Goal: Entertainment & Leisure: Consume media (video, audio)

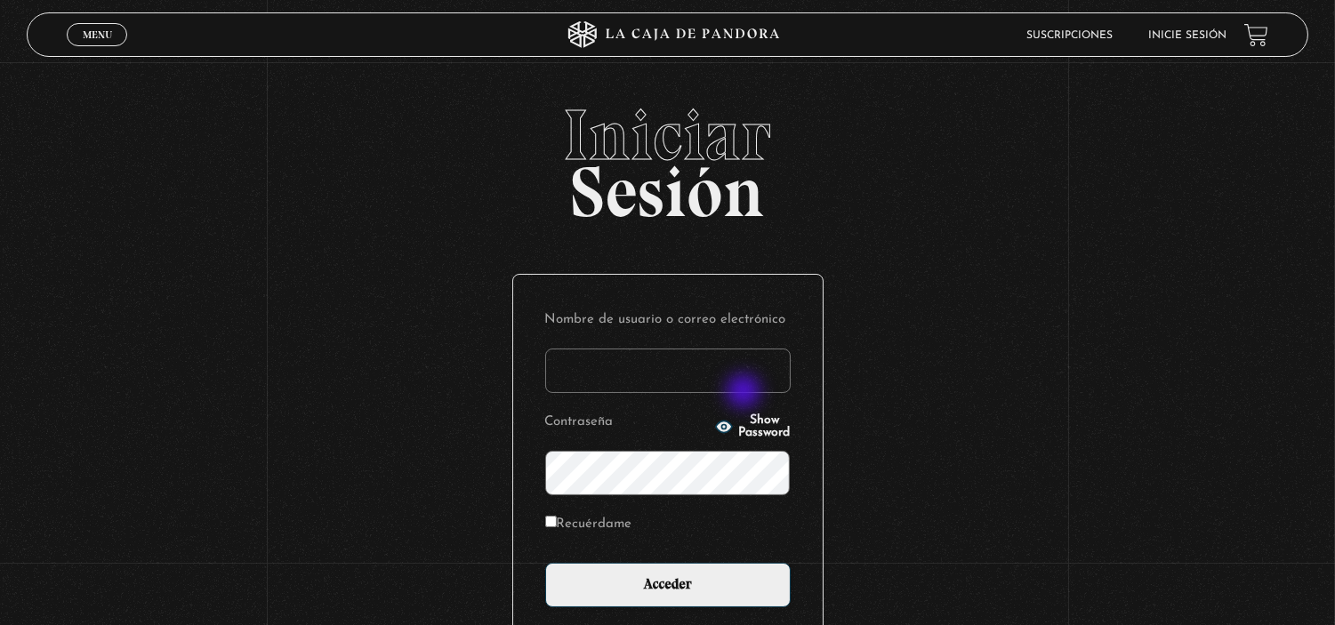
type input "[EMAIL_ADDRESS][DOMAIN_NAME]"
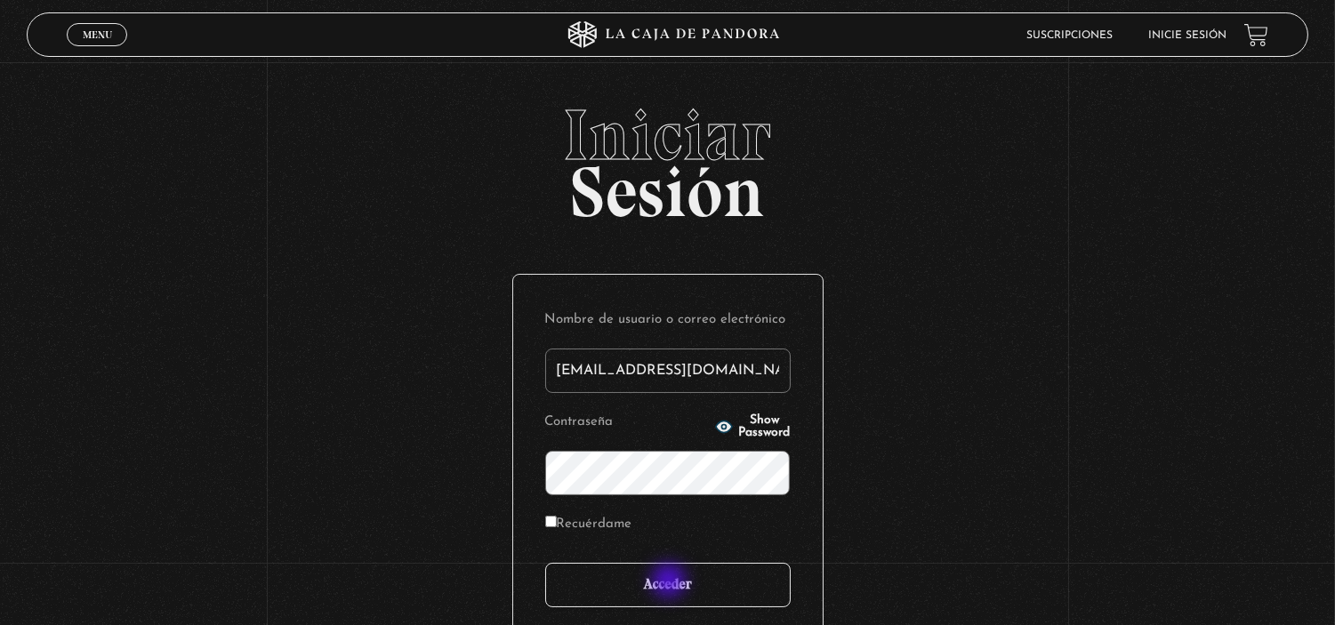
click at [670, 582] on input "Acceder" at bounding box center [667, 585] width 245 height 44
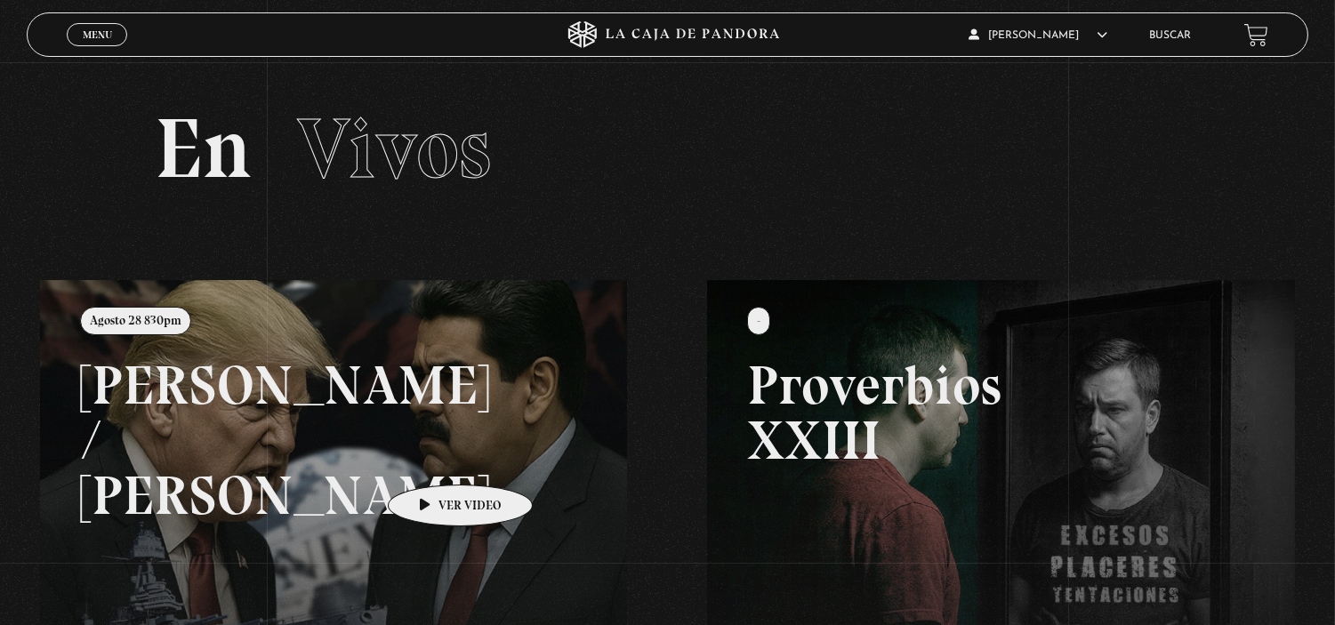
click at [432, 458] on link at bounding box center [707, 592] width 1335 height 625
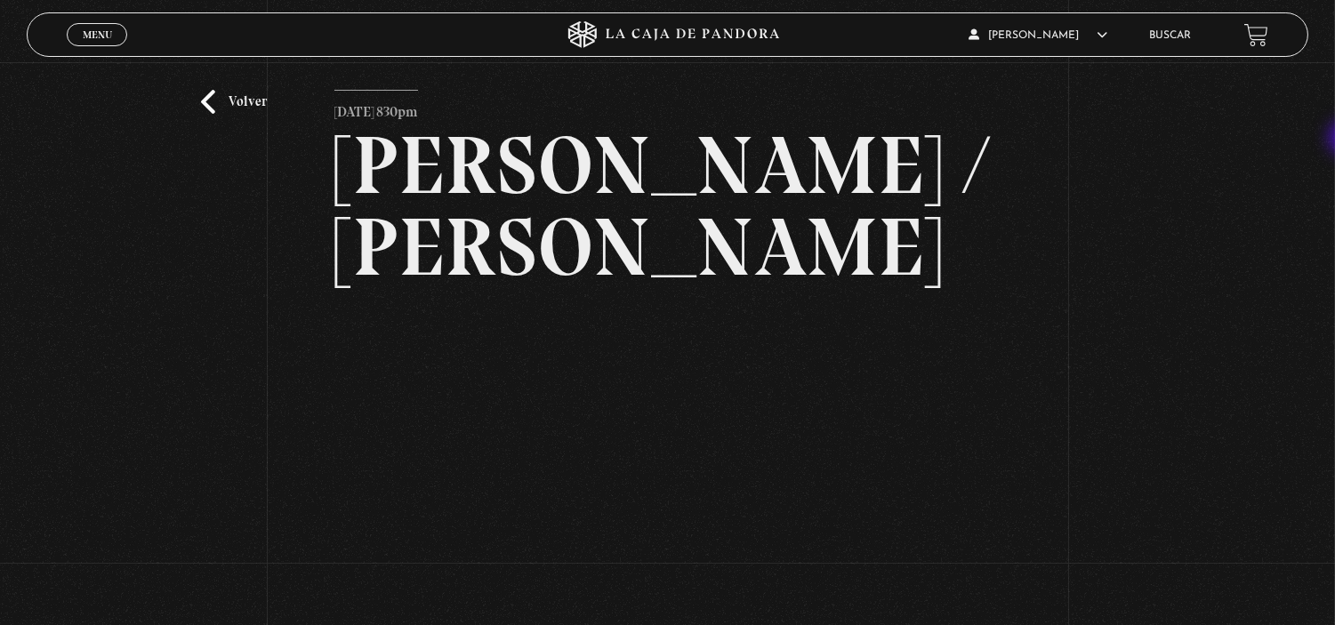
scroll to position [44, 0]
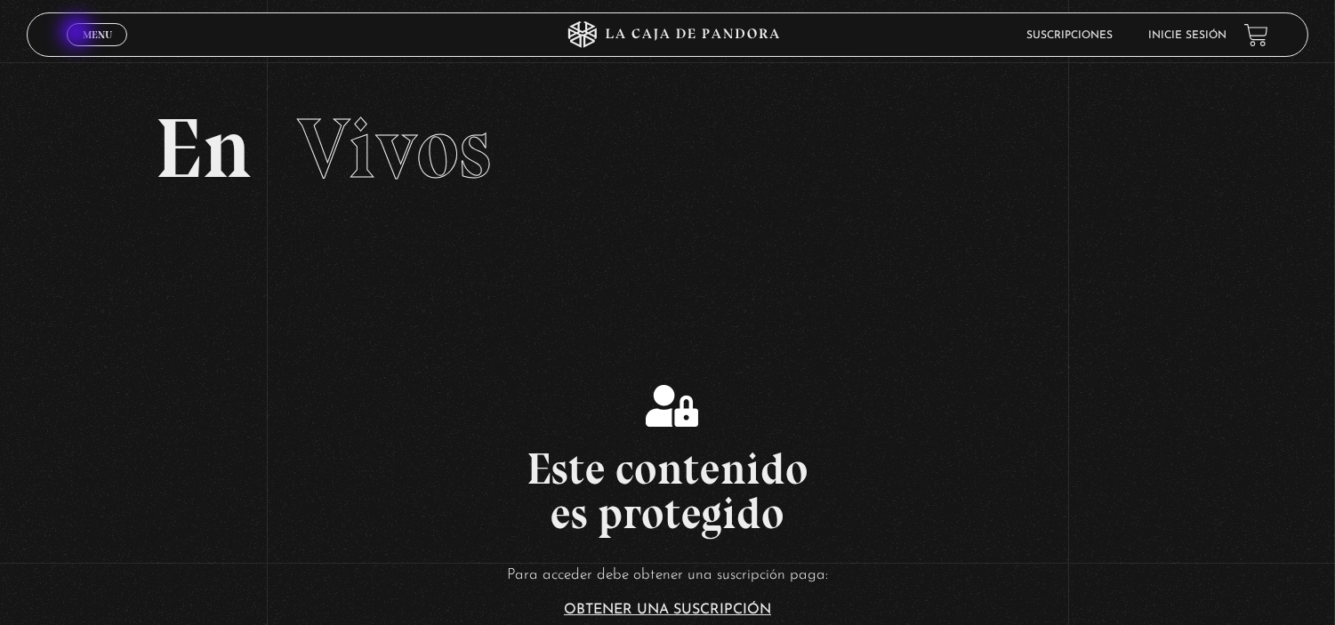
click at [78, 34] on link "Menu Cerrar" at bounding box center [97, 34] width 60 height 23
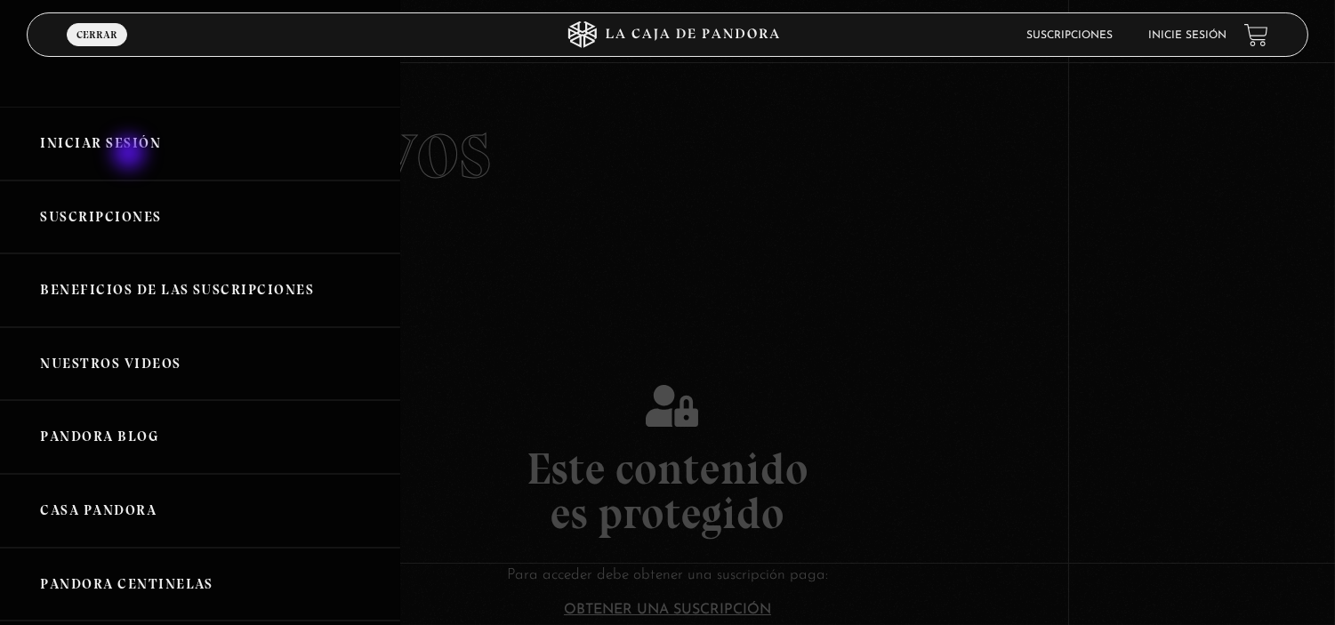
click at [131, 155] on link "Iniciar Sesión" at bounding box center [200, 144] width 400 height 74
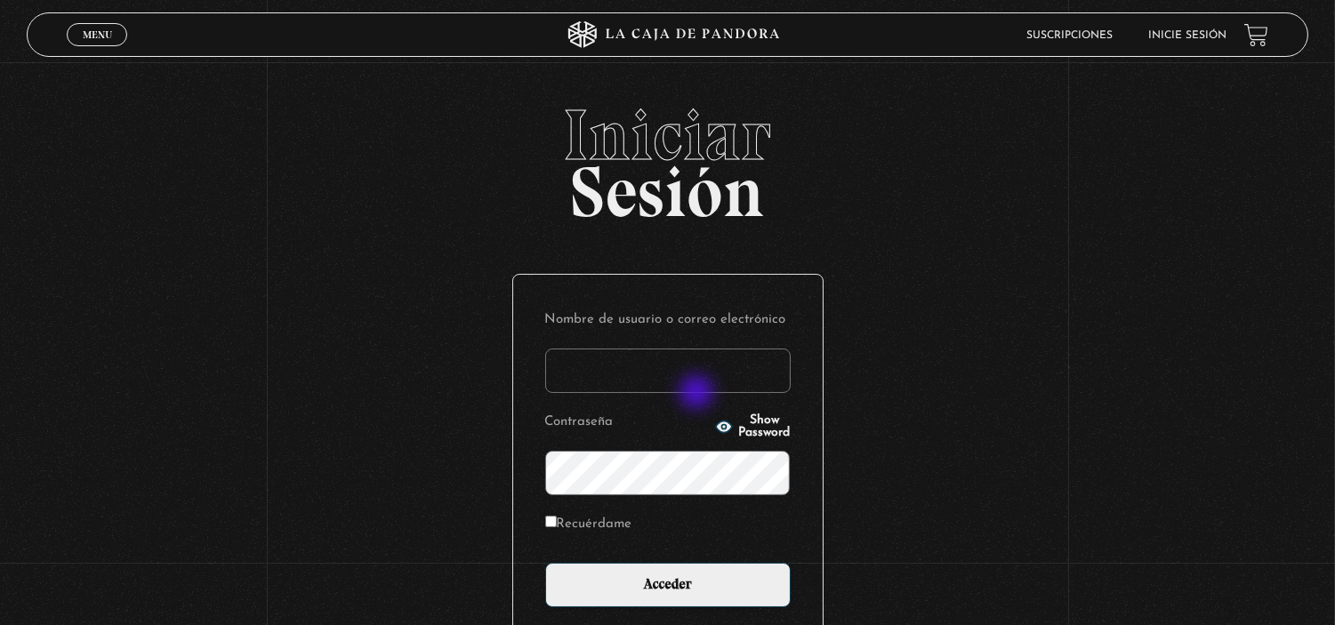
type input "estefaniaviquezquiros@gmail.com"
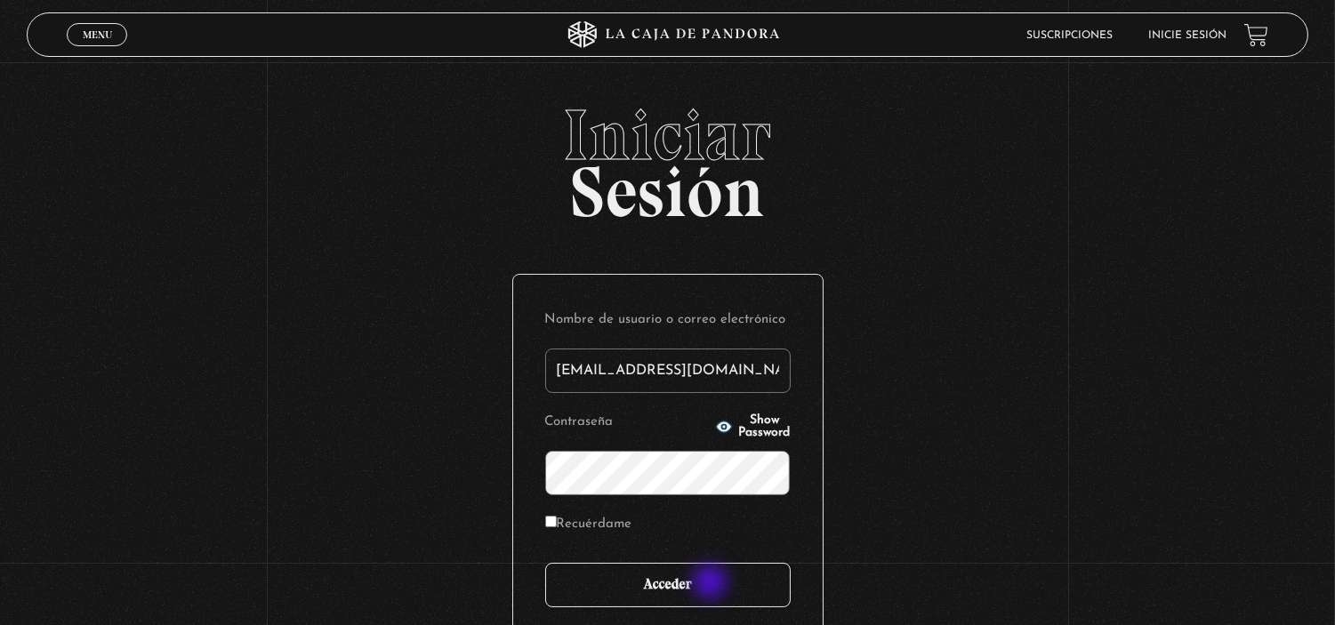
click at [711, 583] on input "Acceder" at bounding box center [667, 585] width 245 height 44
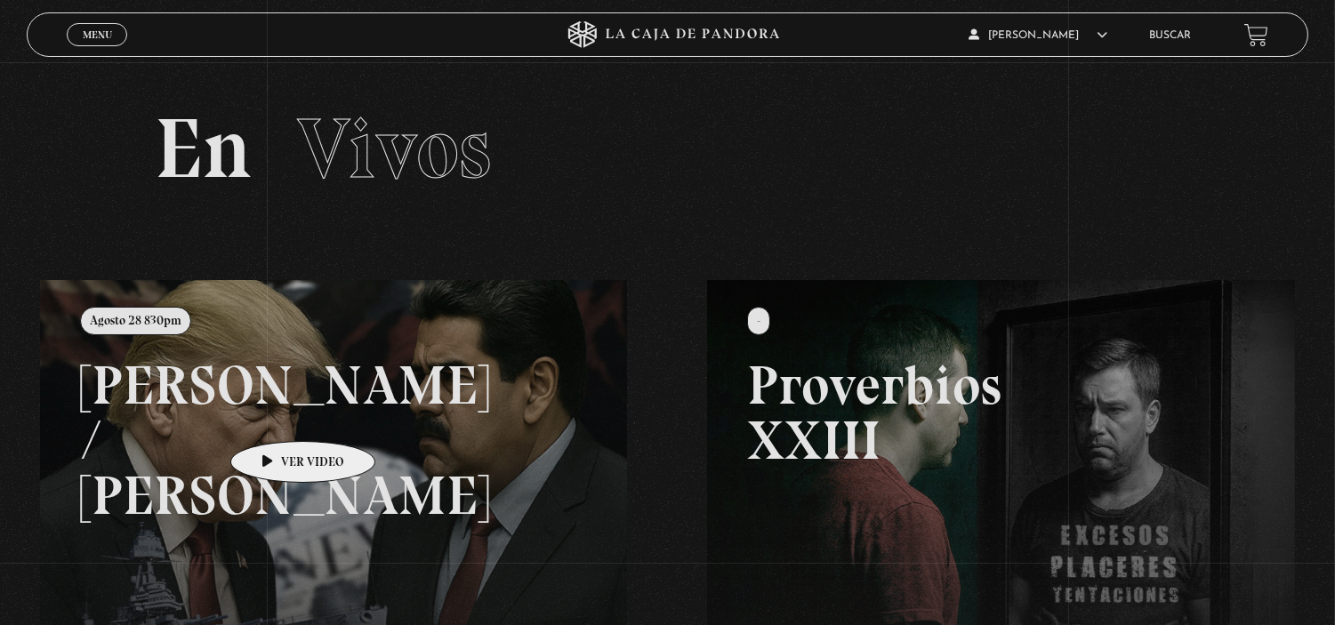
click at [274, 415] on link at bounding box center [707, 592] width 1335 height 625
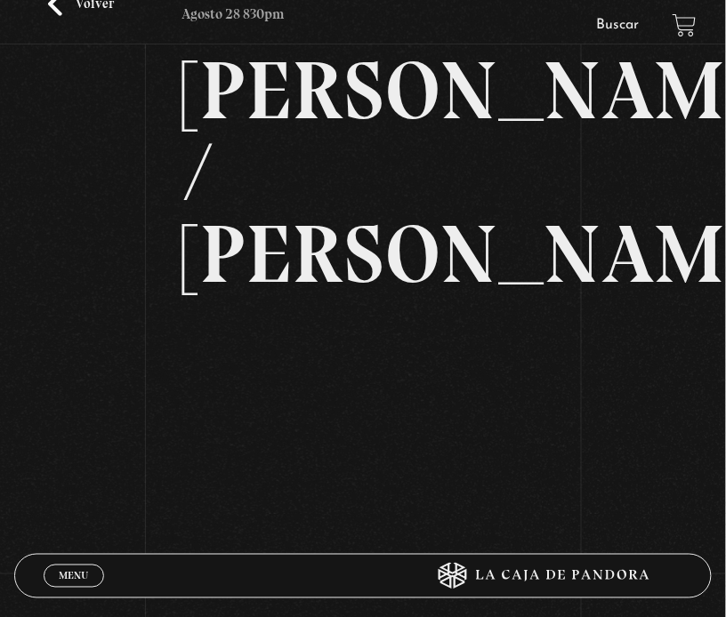
scroll to position [99, 0]
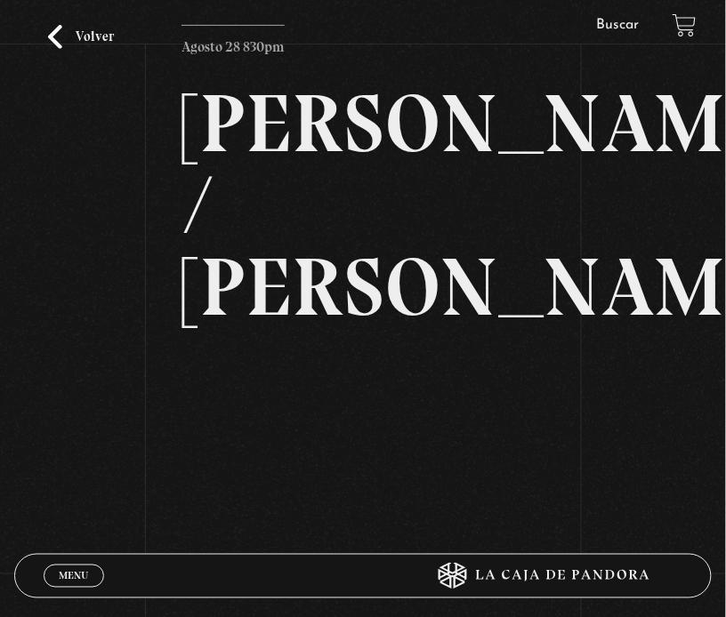
click at [80, 348] on div "Volver [DATE] 830pm [PERSON_NAME] / [GEOGRAPHIC_DATA]" at bounding box center [363, 278] width 726 height 630
click at [134, 220] on div "Volver [DATE] 830pm [PERSON_NAME] / [GEOGRAPHIC_DATA]" at bounding box center [363, 278] width 726 height 630
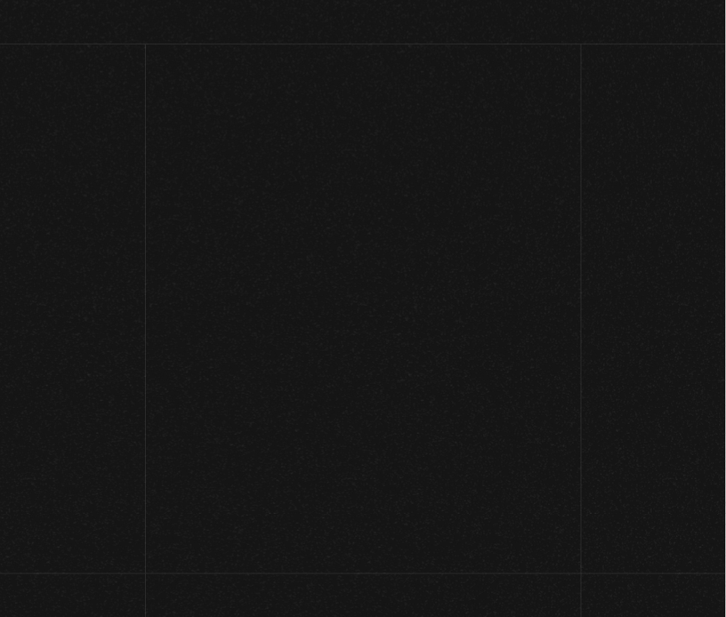
scroll to position [99, 0]
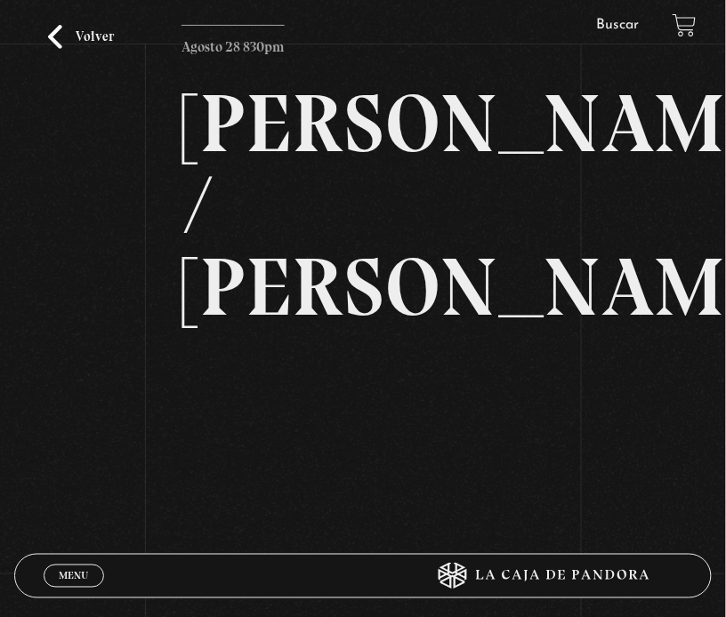
click at [166, 418] on div "Volver [DATE] 830pm [PERSON_NAME] / [GEOGRAPHIC_DATA]" at bounding box center [363, 278] width 726 height 630
click at [101, 371] on div "Volver [DATE] 830pm [PERSON_NAME] / [GEOGRAPHIC_DATA]" at bounding box center [363, 278] width 726 height 630
click at [134, 381] on div "Volver [DATE] 830pm [PERSON_NAME] / [GEOGRAPHIC_DATA]" at bounding box center [363, 278] width 726 height 630
click at [100, 338] on div "Volver [DATE] 830pm [PERSON_NAME] / [GEOGRAPHIC_DATA]" at bounding box center [363, 278] width 726 height 630
